Goal: Subscribe to service/newsletter

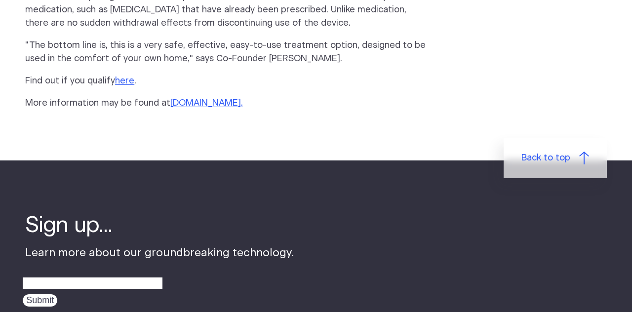
scroll to position [1511, 0]
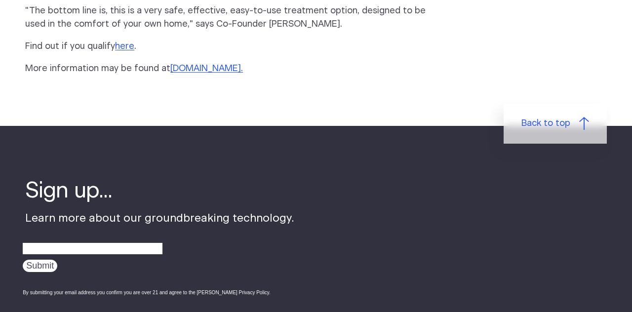
click at [241, 73] on link "www.FisherWallace.com" at bounding box center [205, 68] width 71 height 9
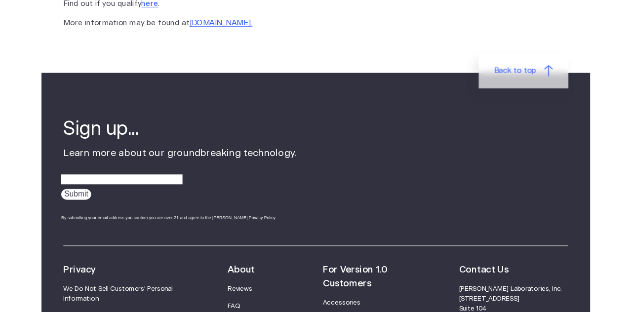
scroll to position [1558, 0]
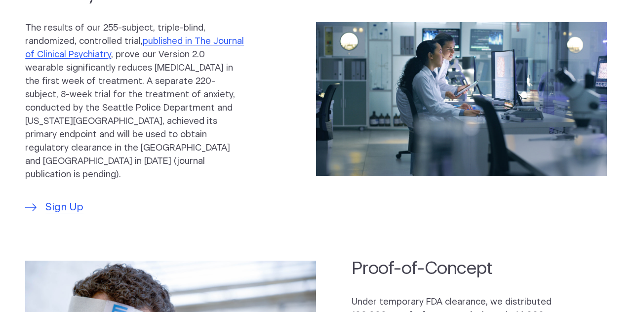
scroll to position [483, 0]
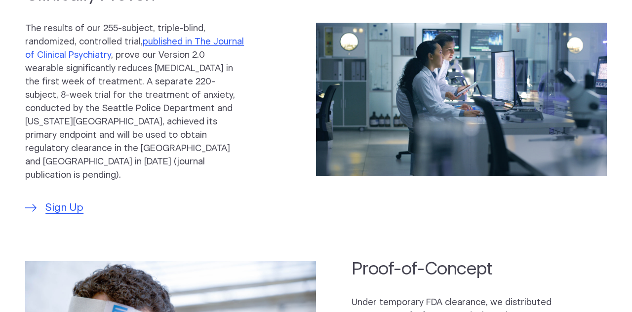
click at [60, 216] on span "Sign Up" at bounding box center [64, 208] width 38 height 16
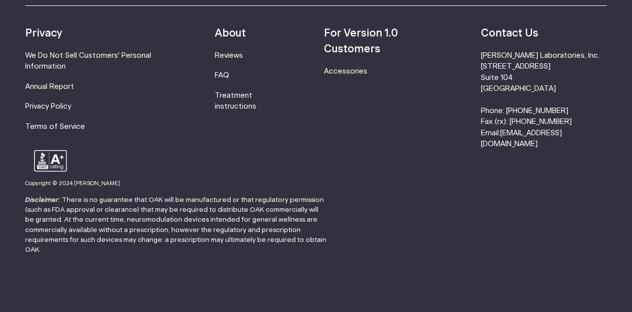
scroll to position [3487, 0]
click at [354, 54] on strong "For Version 1.0 Customers" at bounding box center [361, 41] width 74 height 26
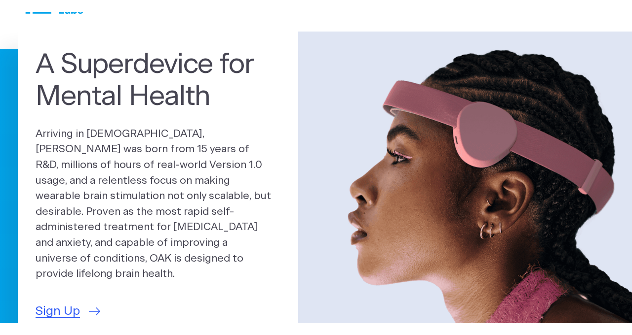
scroll to position [40, 0]
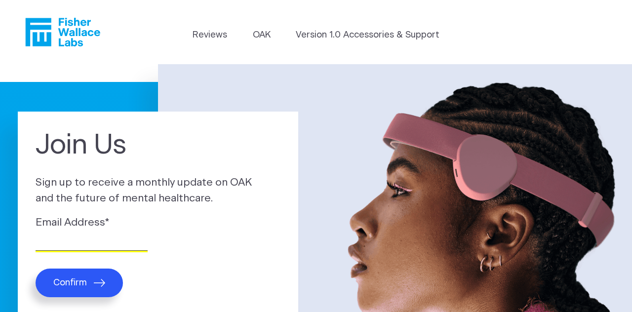
click at [93, 251] on input "Email Address *" at bounding box center [92, 242] width 112 height 15
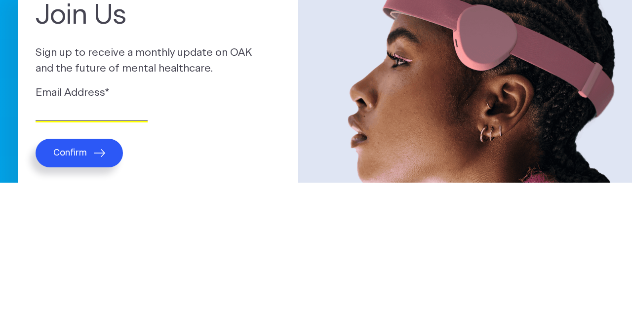
scroll to position [21, 0]
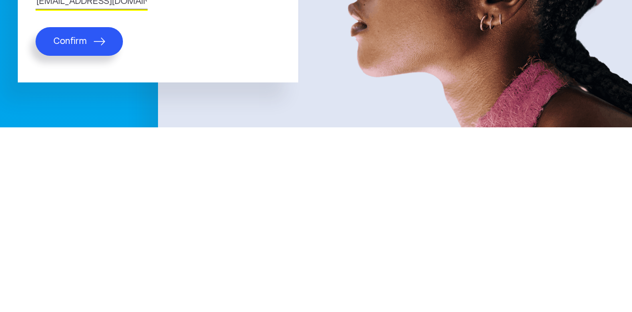
type input "[EMAIL_ADDRESS][DOMAIN_NAME]"
click at [84, 231] on span "Confirm" at bounding box center [70, 226] width 34 height 11
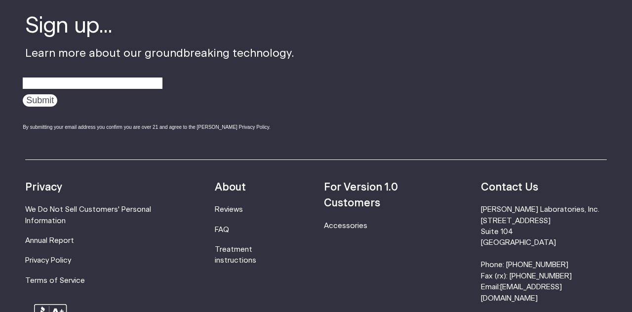
scroll to position [471, 0]
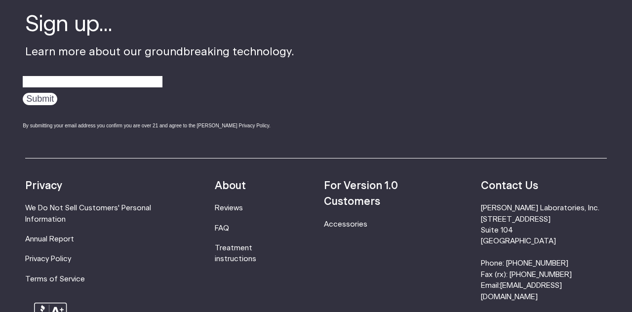
click at [243, 210] on link "Reviews" at bounding box center [229, 207] width 28 height 7
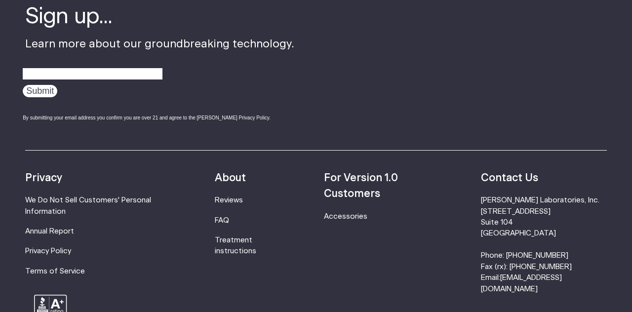
scroll to position [519, 0]
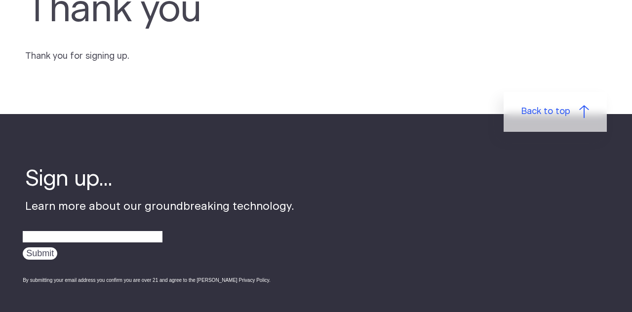
scroll to position [86, 0]
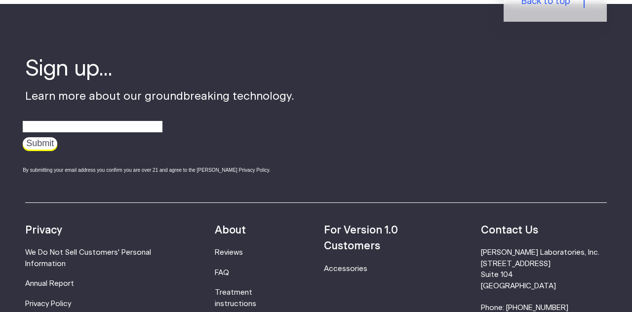
click at [41, 149] on input "Submit" at bounding box center [40, 143] width 35 height 12
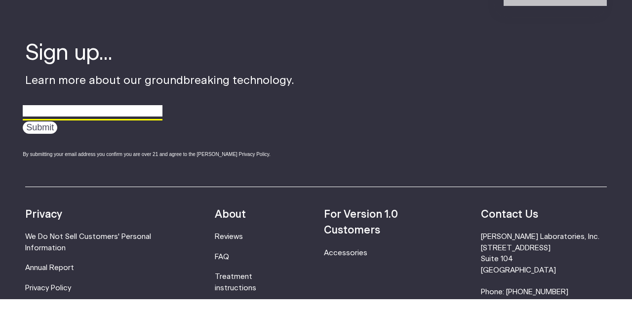
scroll to position [219, 0]
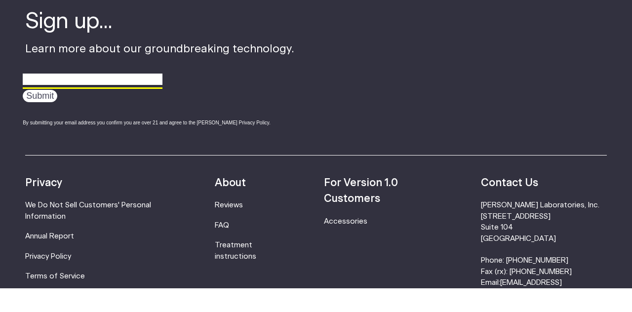
type input "c"
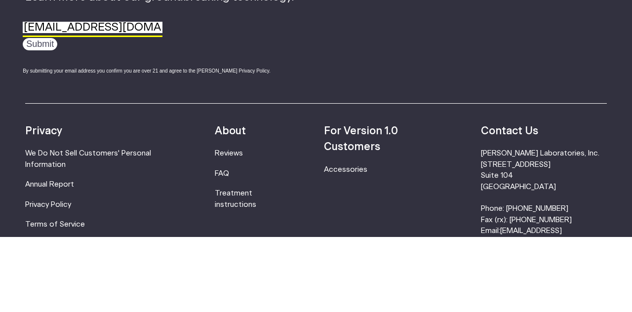
type input "[EMAIL_ADDRESS][DOMAIN_NAME]"
click at [42, 126] on input "Submit" at bounding box center [40, 119] width 35 height 12
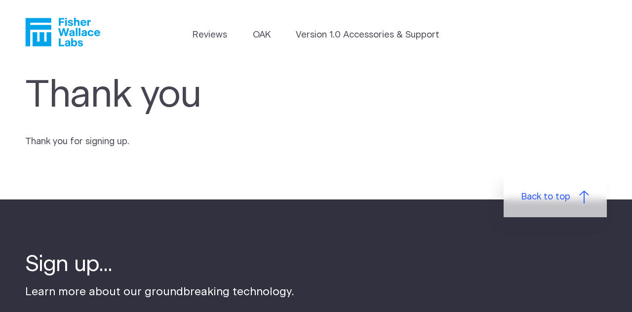
click at [559, 204] on span "Back to top" at bounding box center [545, 196] width 49 height 13
click at [588, 203] on icon at bounding box center [584, 196] width 10 height 13
click at [583, 203] on icon at bounding box center [584, 196] width 10 height 13
click at [558, 202] on span "Back to top" at bounding box center [545, 196] width 49 height 13
click at [559, 213] on link "Back to top" at bounding box center [554, 197] width 103 height 40
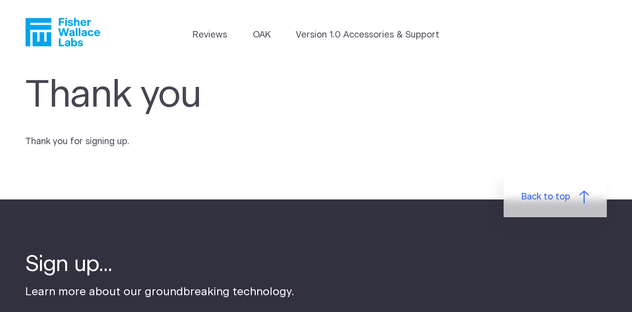
click at [557, 203] on span "Back to top" at bounding box center [545, 196] width 49 height 13
click at [580, 208] on link "Back to top" at bounding box center [554, 197] width 103 height 40
click at [569, 209] on link "Back to top" at bounding box center [554, 197] width 103 height 40
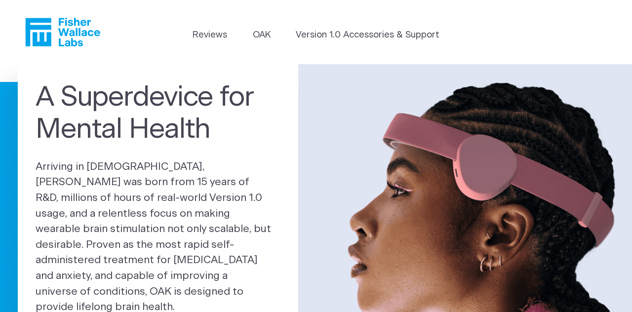
click at [259, 41] on link "OAK" at bounding box center [262, 35] width 18 height 13
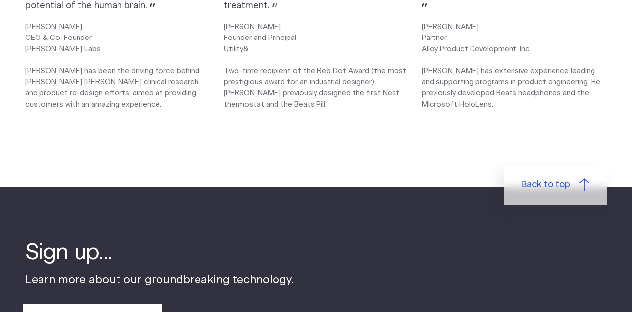
scroll to position [1364, 0]
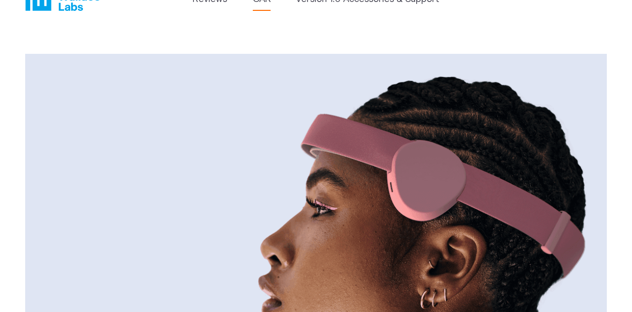
scroll to position [0, 0]
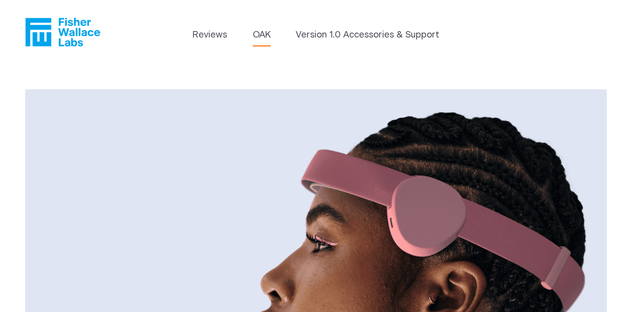
click at [67, 36] on icon "Fisher Wallace" at bounding box center [62, 32] width 75 height 29
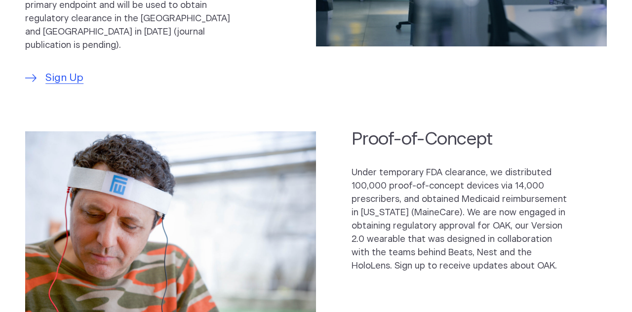
scroll to position [617, 0]
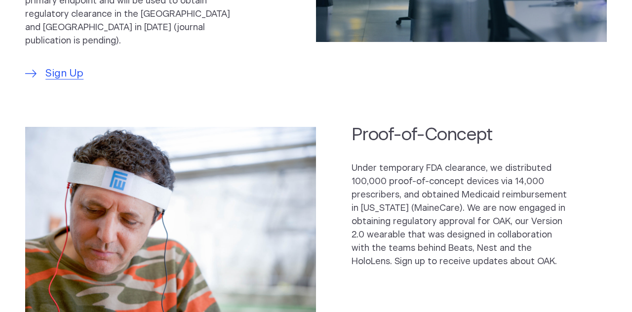
click at [66, 81] on span "Sign Up" at bounding box center [64, 74] width 38 height 16
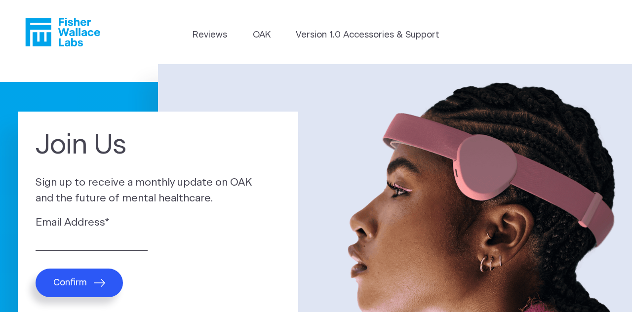
click at [366, 38] on link "Version 1.0 Accessories & Support" at bounding box center [368, 35] width 144 height 13
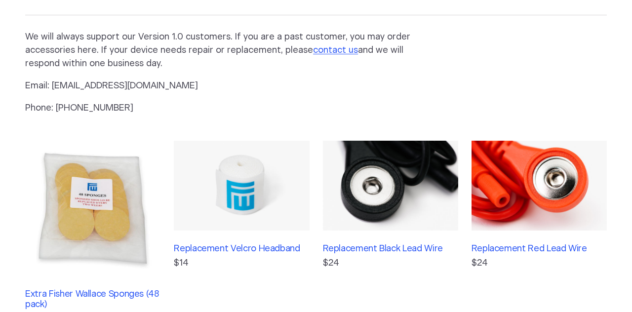
scroll to position [105, 0]
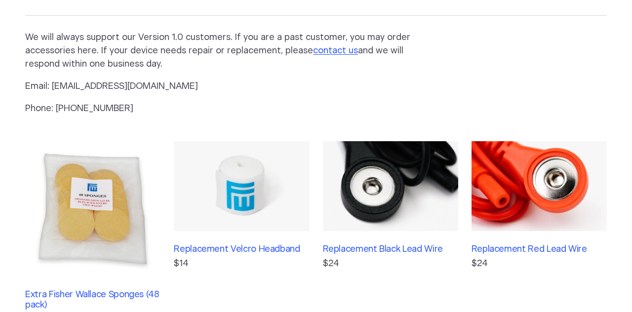
click at [158, 93] on p "Email: [EMAIL_ADDRESS][DOMAIN_NAME]" at bounding box center [226, 86] width 403 height 13
click at [129, 93] on p "Email: info@fisherwallace.com" at bounding box center [226, 86] width 403 height 13
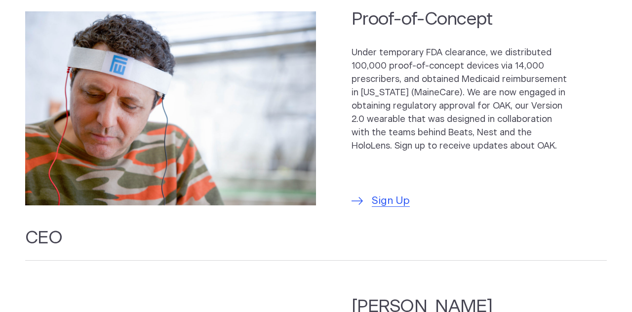
scroll to position [737, 0]
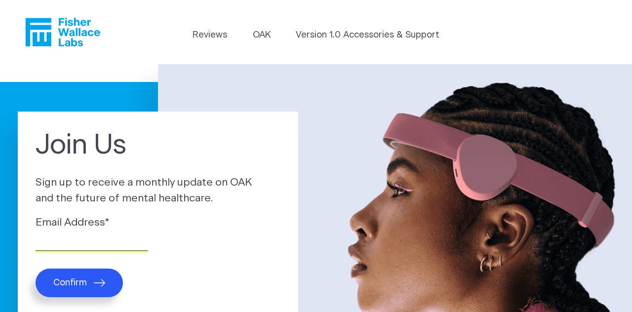
click at [87, 251] on input "Email Address *" at bounding box center [92, 242] width 112 height 15
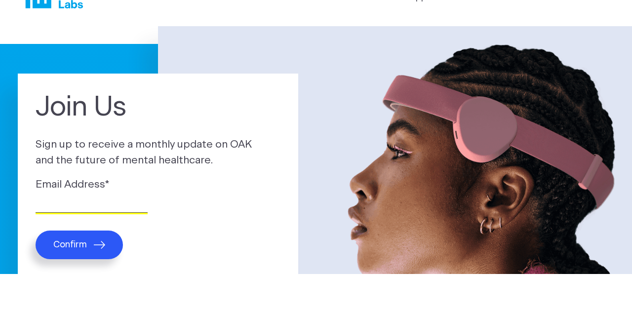
scroll to position [21, 0]
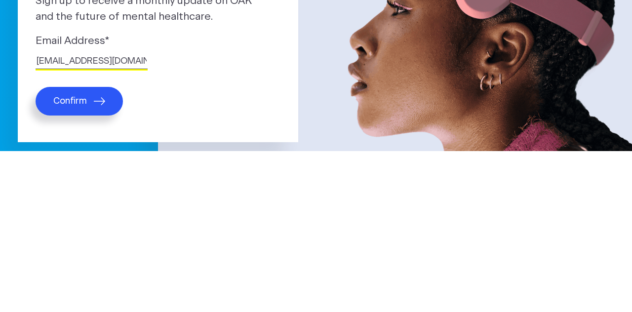
type input "jgabri6013@aol.com"
click at [83, 267] on span "Confirm" at bounding box center [70, 262] width 34 height 11
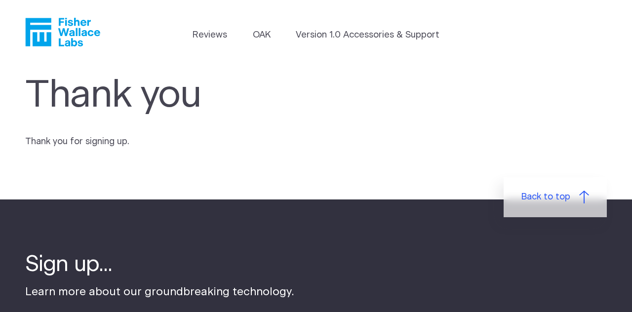
click at [560, 211] on link "Back to top" at bounding box center [554, 197] width 103 height 40
